Goal: Task Accomplishment & Management: Complete application form

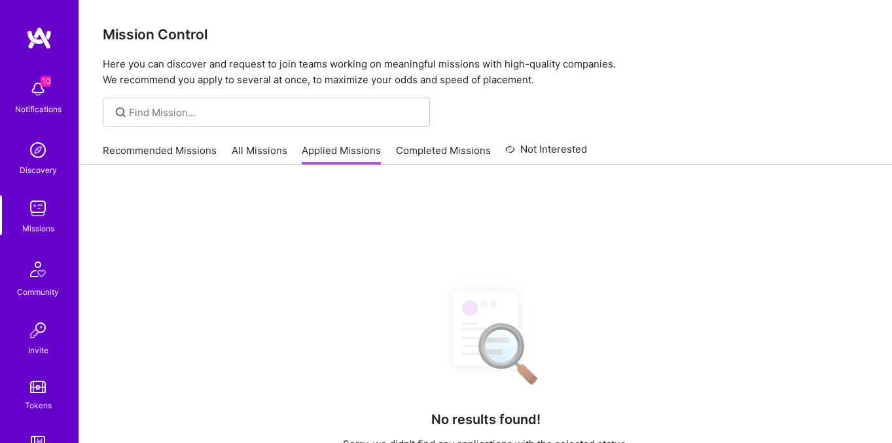
click at [268, 154] on link "All Missions" at bounding box center [260, 154] width 56 height 22
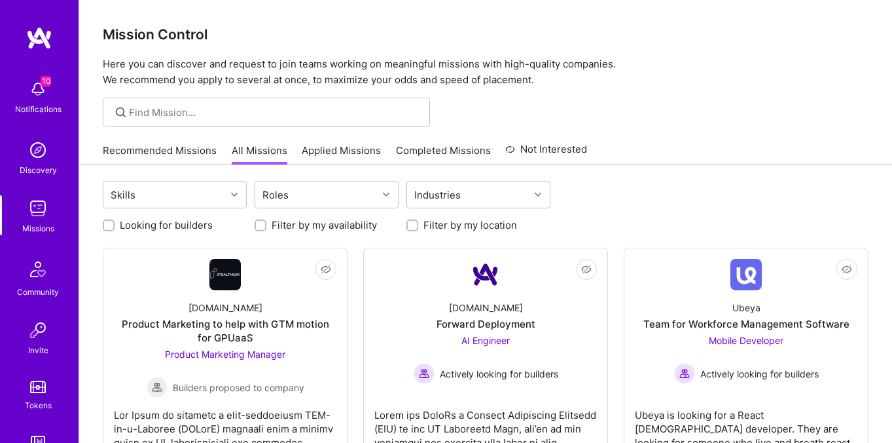
click at [316, 151] on link "Applied Missions" at bounding box center [341, 154] width 79 height 22
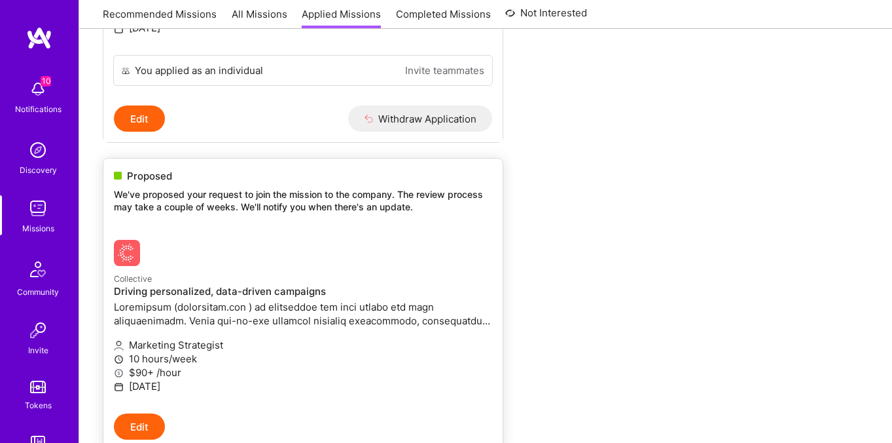
scroll to position [581, 0]
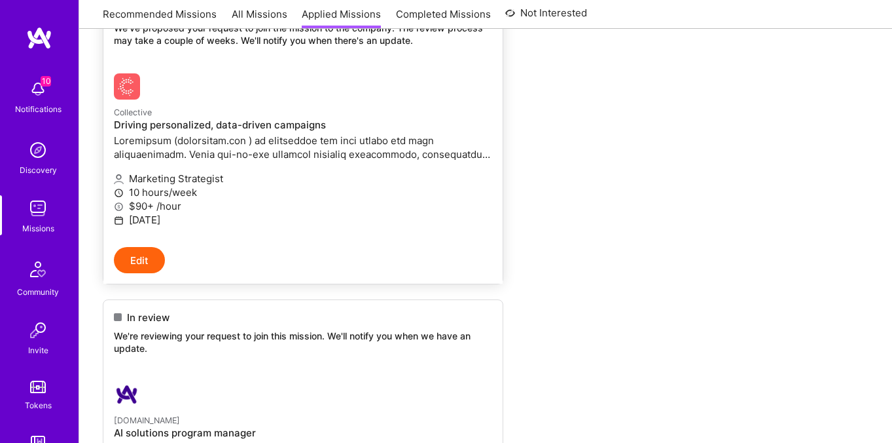
click at [297, 154] on p at bounding box center [303, 147] width 378 height 27
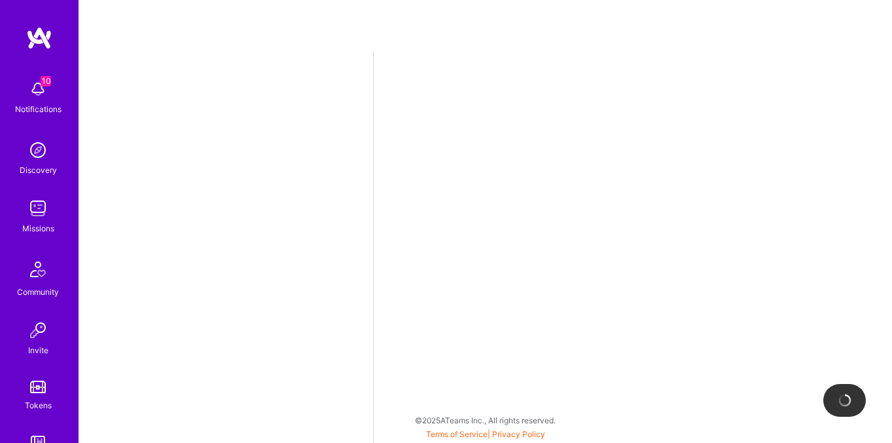
select select "US"
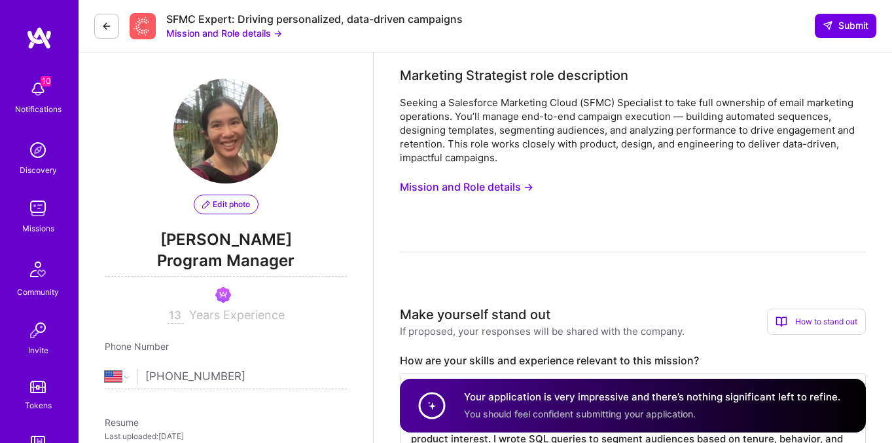
click at [480, 187] on button "Mission and Role details →" at bounding box center [467, 187] width 134 height 24
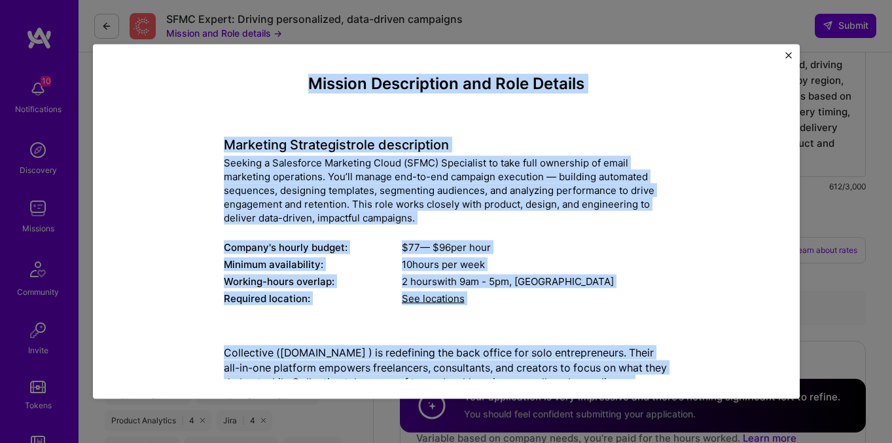
drag, startPoint x: 653, startPoint y: 357, endPoint x: 265, endPoint y: 80, distance: 477.2
click at [265, 80] on div "Mission Description and Role Details Marketing Strategist role description Seek…" at bounding box center [446, 433] width 445 height 717
copy div "Loremip Dolorsitame con Adip Elitsed Doeiusmod Temporinci utla etdoloremag Aliq…"
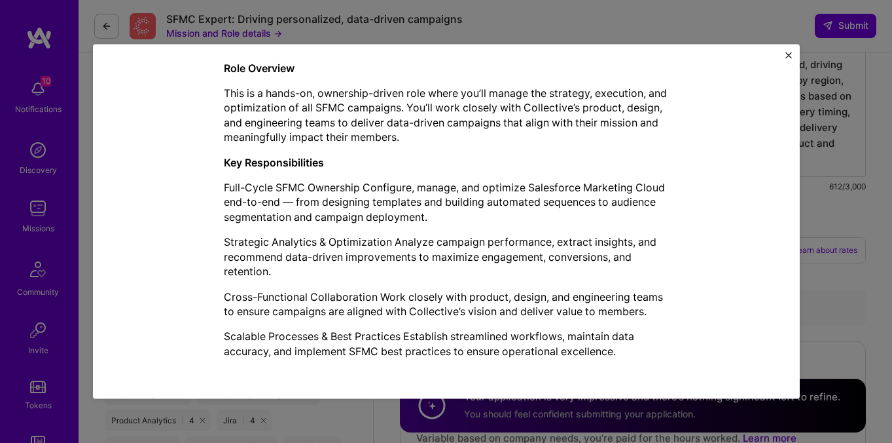
click at [479, 9] on div "Mission Description and Role Details Marketing Strategist role description Seek…" at bounding box center [446, 221] width 892 height 443
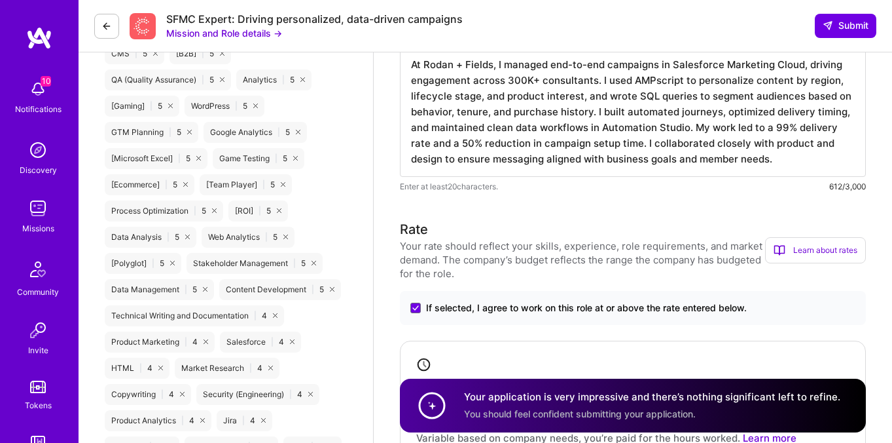
scroll to position [805, 0]
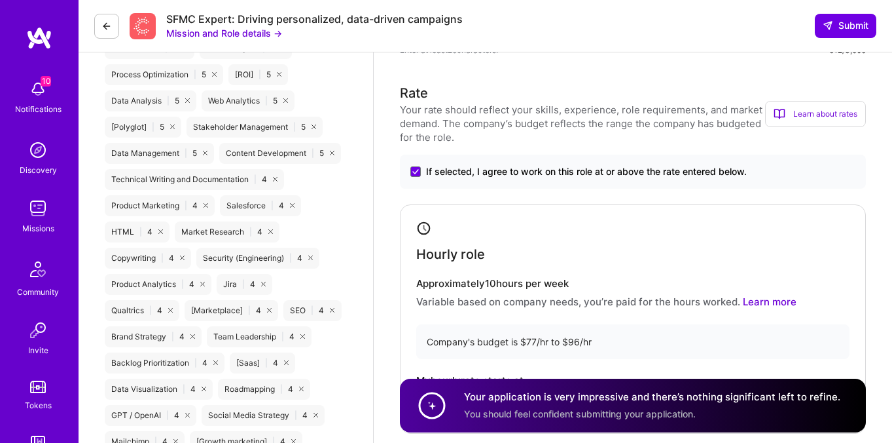
click at [108, 24] on icon at bounding box center [106, 26] width 10 height 10
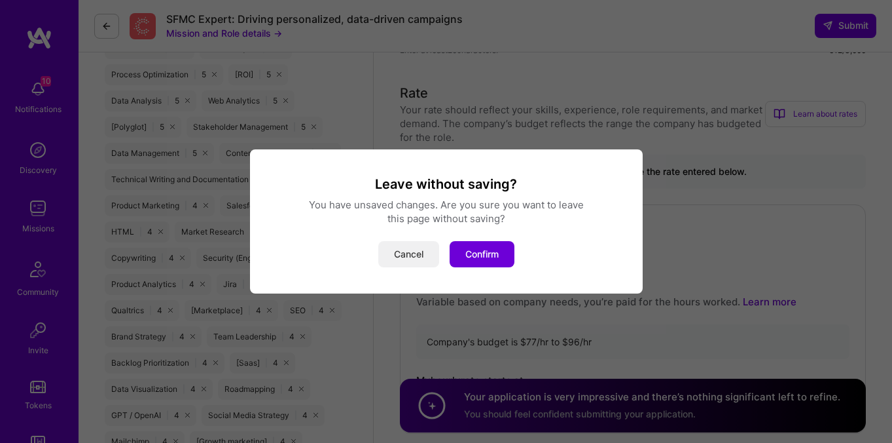
click at [404, 254] on button "Cancel" at bounding box center [408, 254] width 61 height 26
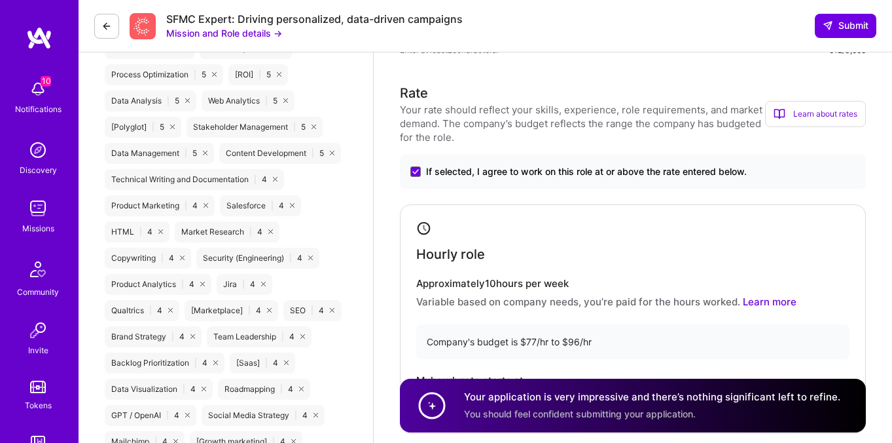
click at [37, 92] on img at bounding box center [38, 89] width 26 height 26
